Goal: Information Seeking & Learning: Learn about a topic

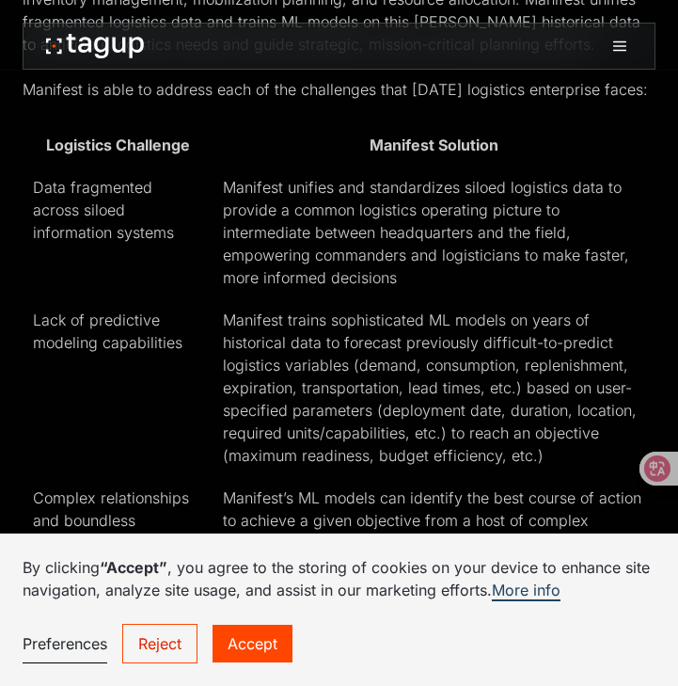
scroll to position [2588, 0]
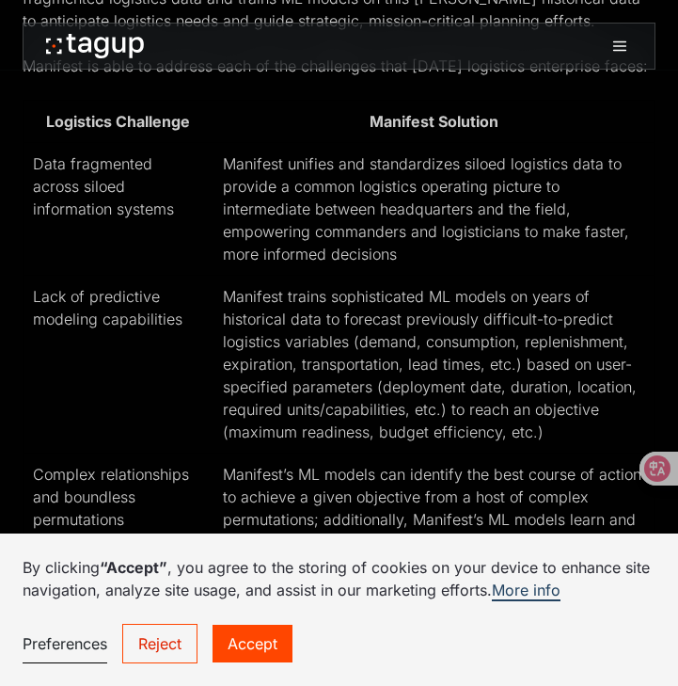
click at [427, 354] on td "Manifest trains sophisticated ML models on years of historical data to forecast…" at bounding box center [434, 364] width 442 height 178
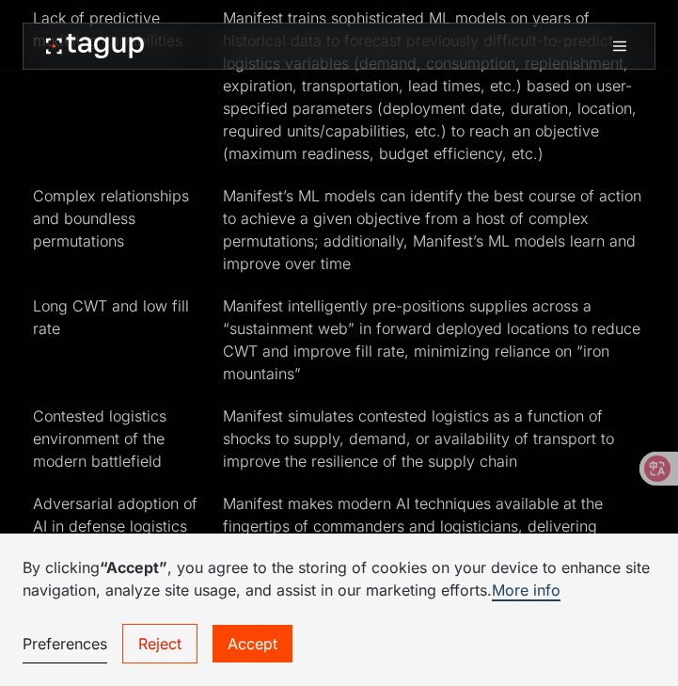
scroll to position [2872, 0]
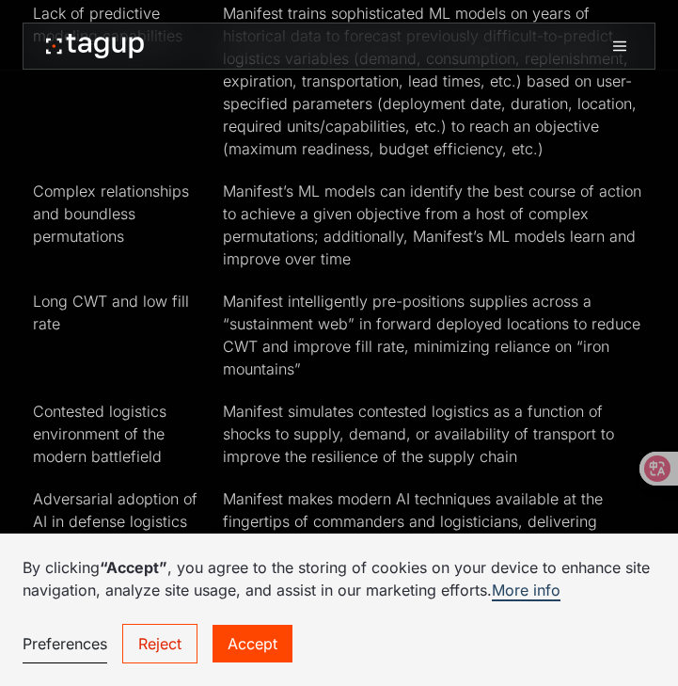
click at [265, 637] on link "Accept" at bounding box center [253, 644] width 80 height 38
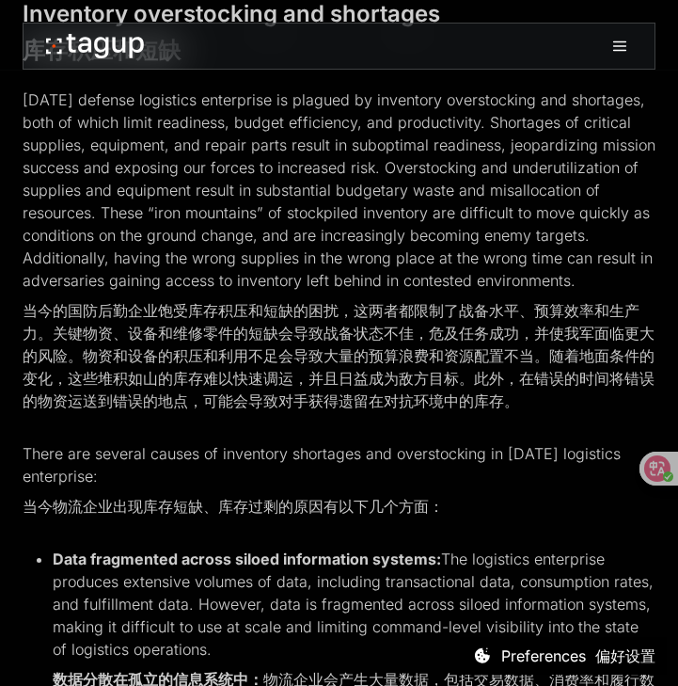
scroll to position [1504, 0]
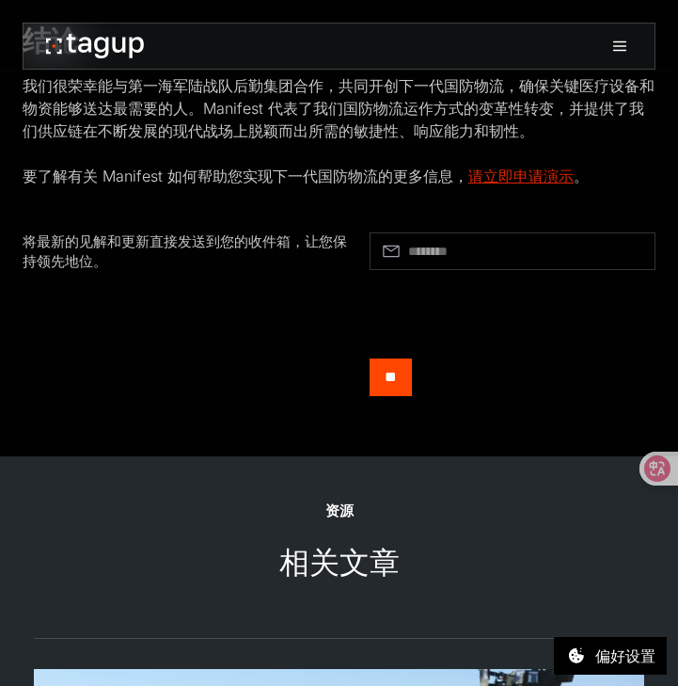
scroll to position [2303, 0]
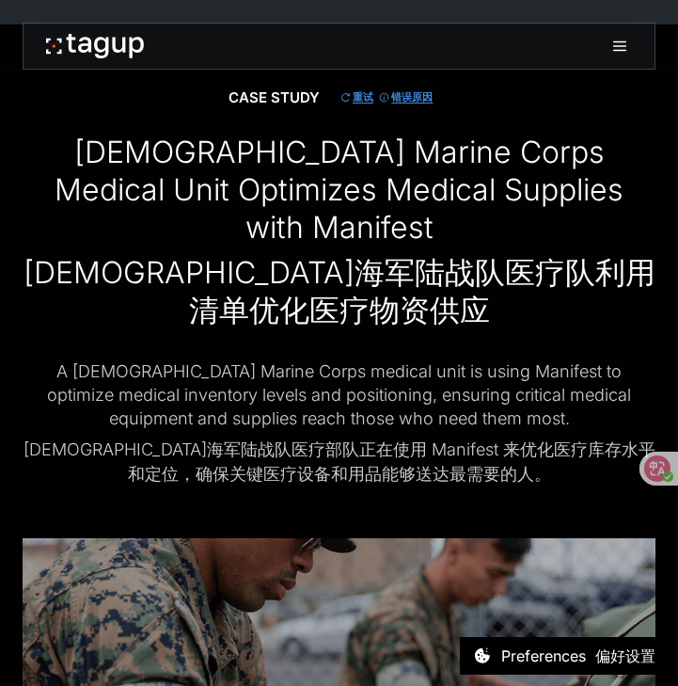
scroll to position [5303, 0]
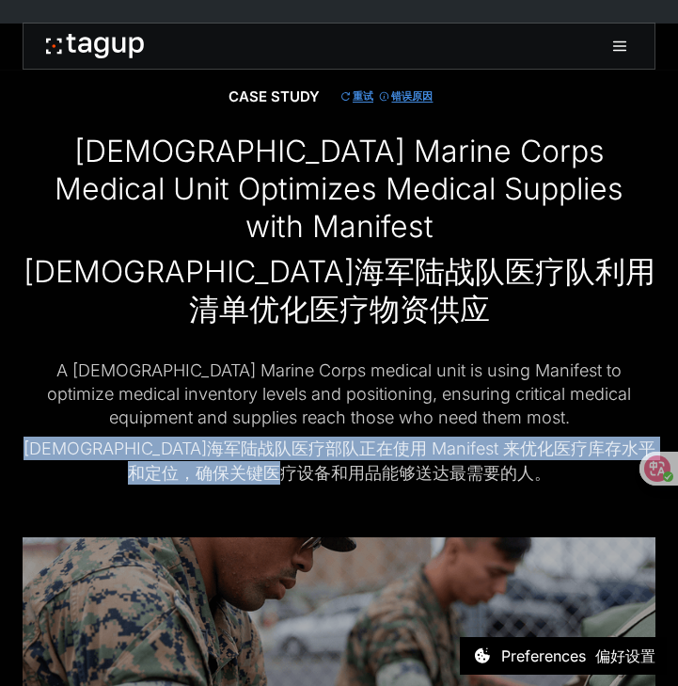
copy font "美国海军陆战队医疗部队正在使用 Manifest 来优化医疗库存水平和定位，确保关键医疗设备和用品能够送达最需要的人。"
drag, startPoint x: 30, startPoint y: 408, endPoint x: 488, endPoint y: 437, distance: 459.1
click at [488, 437] on font "美国海军陆战队医疗部队正在使用 Manifest 来优化医疗库存水平和定位，确保关键医疗设备和用品能够送达最需要的人。" at bounding box center [339, 460] width 633 height 47
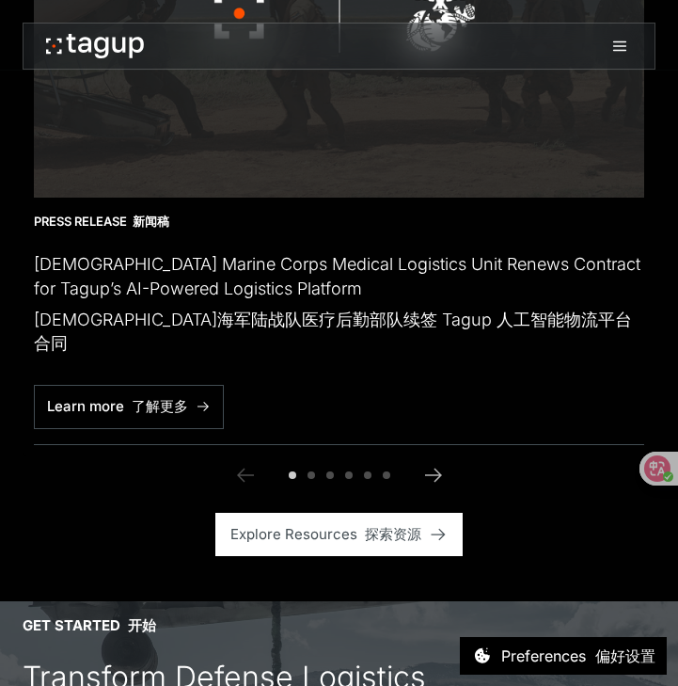
scroll to position [7260, 0]
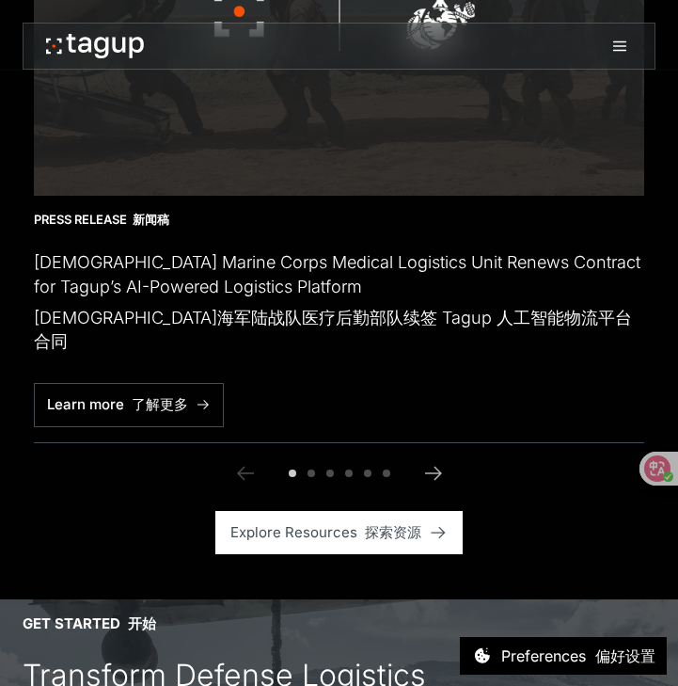
click at [273, 344] on div "Press Release 新闻稿 U.S. Marine Corps Medical Logistics Unit Renews Contract for …" at bounding box center [339, 319] width 611 height 246
click at [436, 462] on icon "Next slide" at bounding box center [433, 473] width 23 height 23
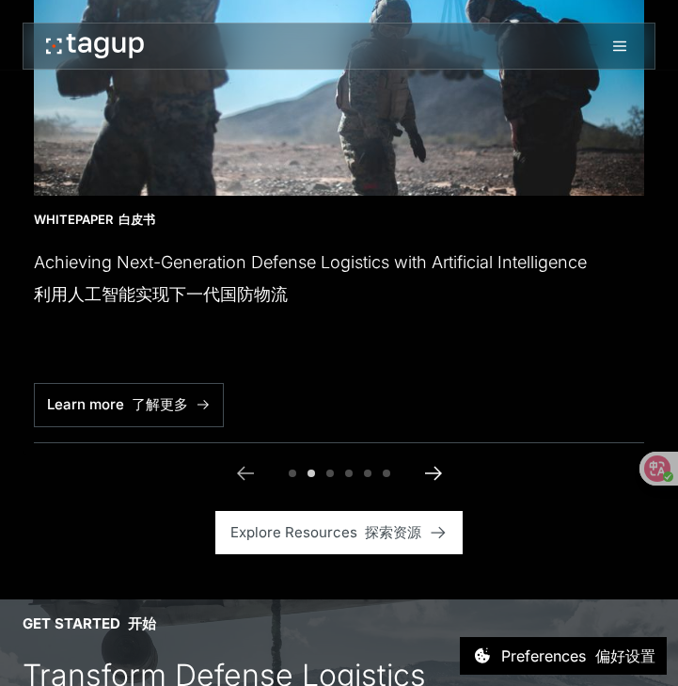
click at [436, 462] on icon "Next slide" at bounding box center [433, 473] width 23 height 23
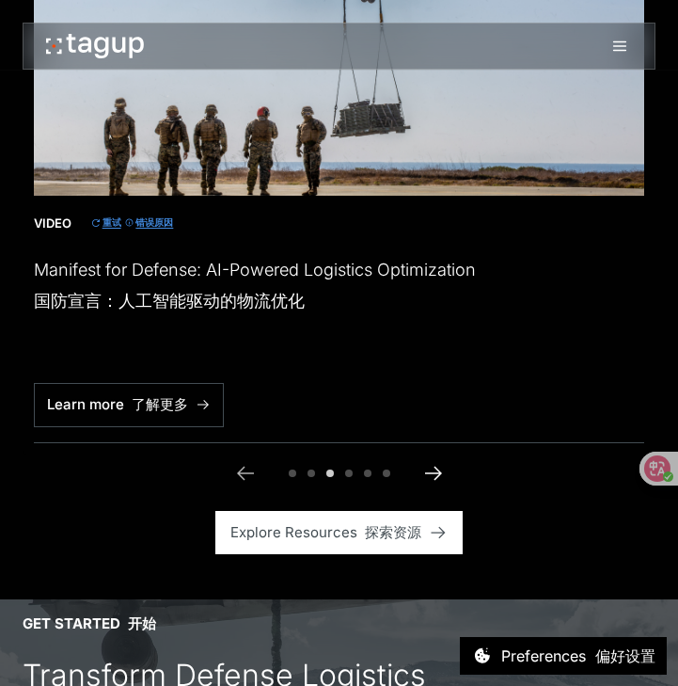
click at [436, 462] on icon "Next slide" at bounding box center [433, 473] width 23 height 23
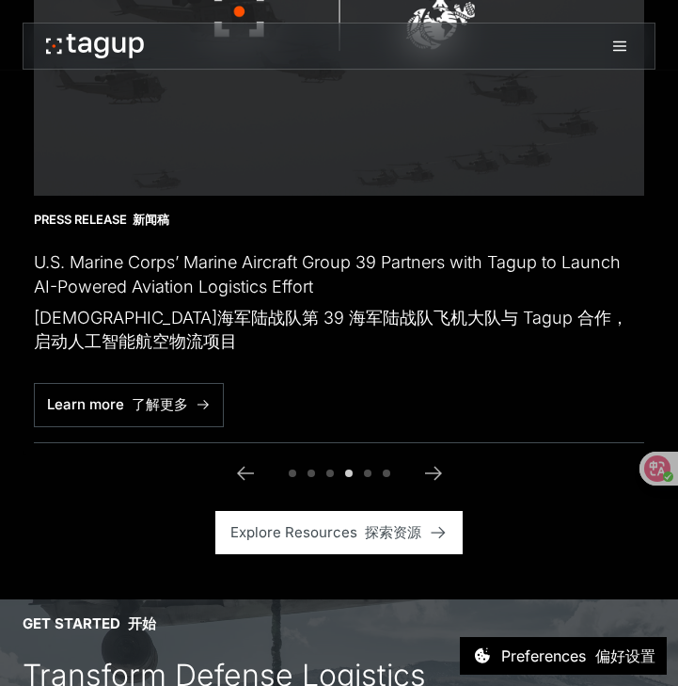
drag, startPoint x: 179, startPoint y: 237, endPoint x: 90, endPoint y: 239, distance: 88.5
click at [47, 309] on font "美国海军陆战队第 39 海军陆战队飞机大队与 Tagup 合作，启动人工智能航空物流项目" at bounding box center [331, 329] width 595 height 43
click at [62, 308] on font "美国海军陆战队第 39 海军陆战队飞机大队与 Tagup 合作，启动人工智能航空物流项目" at bounding box center [331, 329] width 595 height 43
click at [67, 250] on h1 "U.S. Marine Corps’ Marine Aircraft Group 39 Partners with Tagup to Launch AI-Po…" at bounding box center [339, 305] width 611 height 110
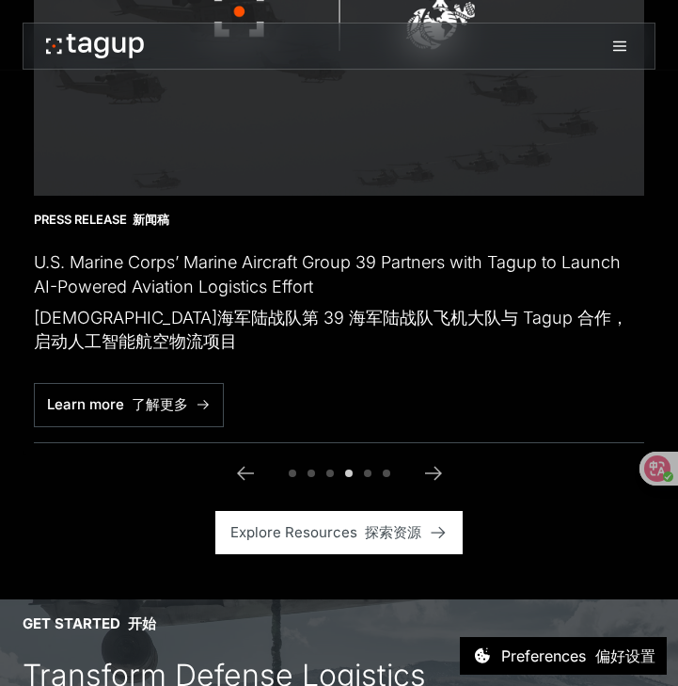
click at [59, 250] on h1 "U.S. Marine Corps’ Marine Aircraft Group 39 Partners with Tagup to Launch AI-Po…" at bounding box center [339, 305] width 611 height 110
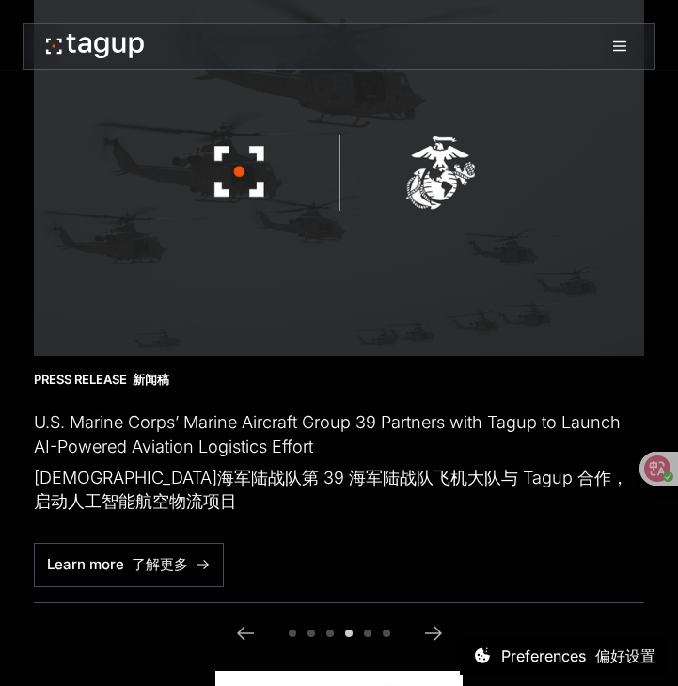
scroll to position [6981, 0]
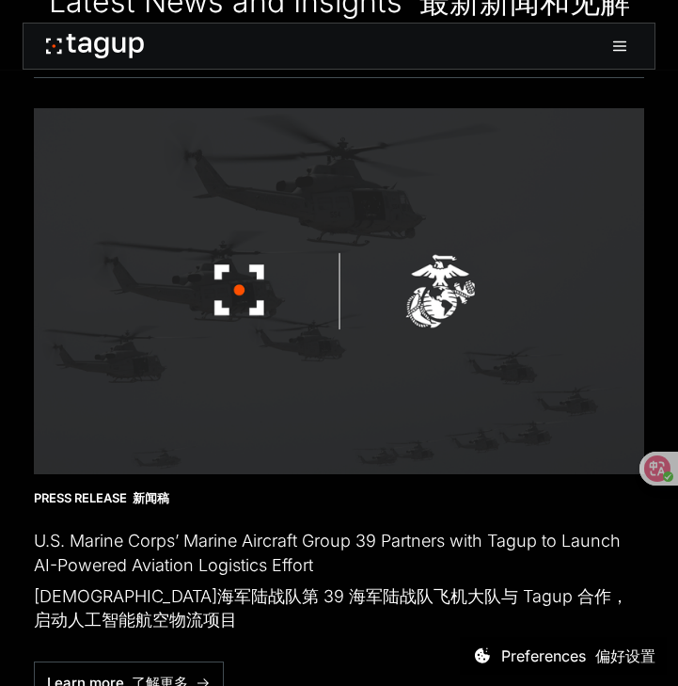
click at [252, 367] on img "4 / 6" at bounding box center [339, 291] width 611 height 366
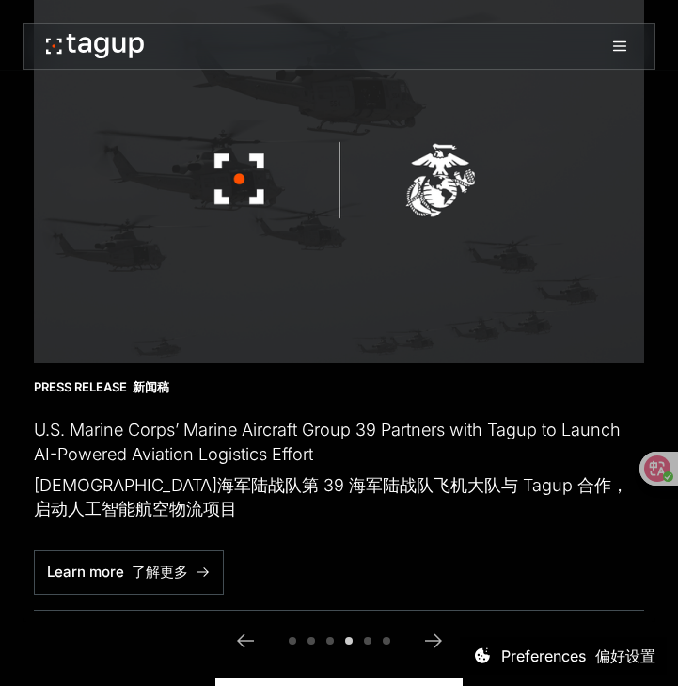
scroll to position [7093, 0]
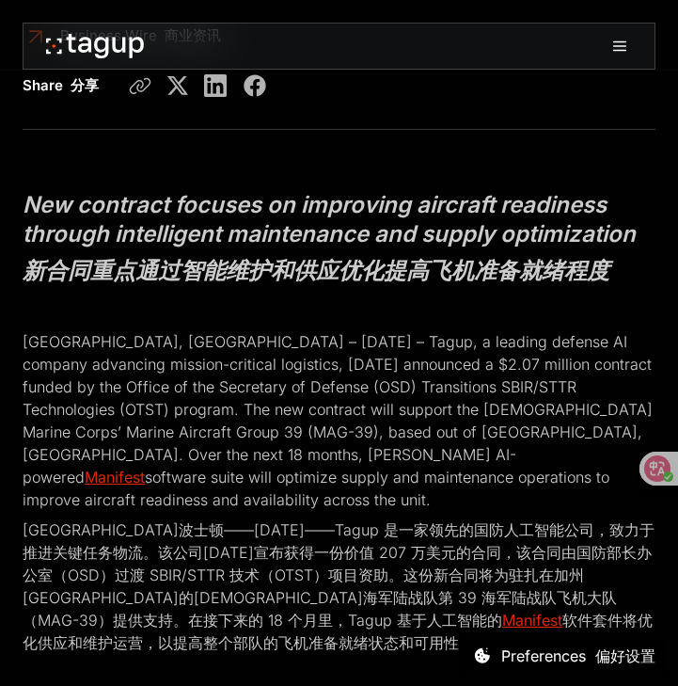
scroll to position [464, 0]
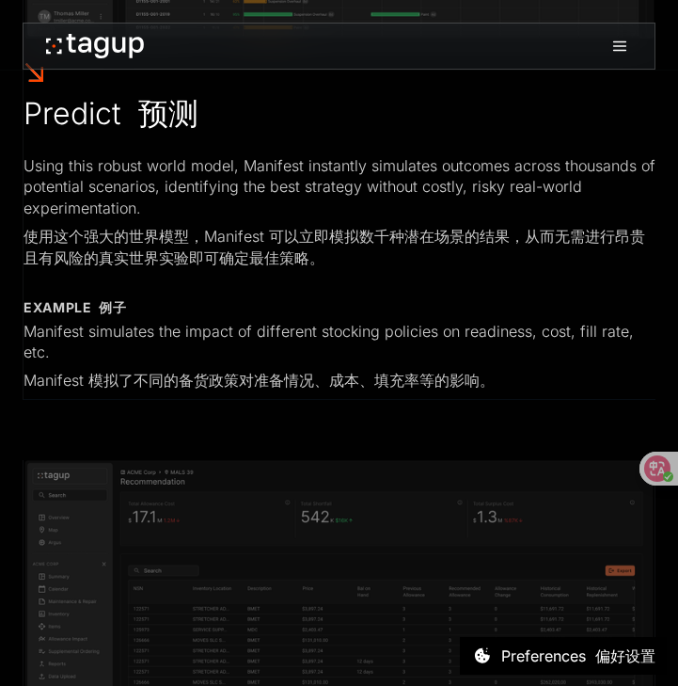
scroll to position [2149, 0]
